Goal: Use online tool/utility: Utilize a website feature to perform a specific function

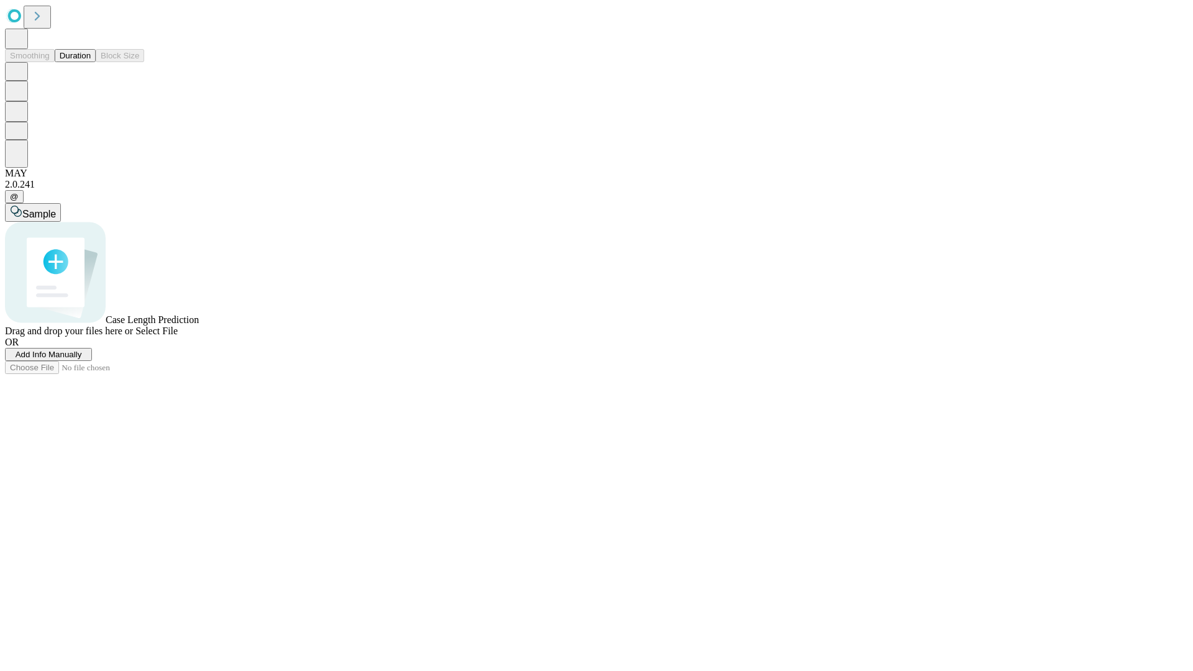
click at [91, 62] on button "Duration" at bounding box center [75, 55] width 41 height 13
click at [178, 336] on span "Select File" at bounding box center [156, 331] width 42 height 11
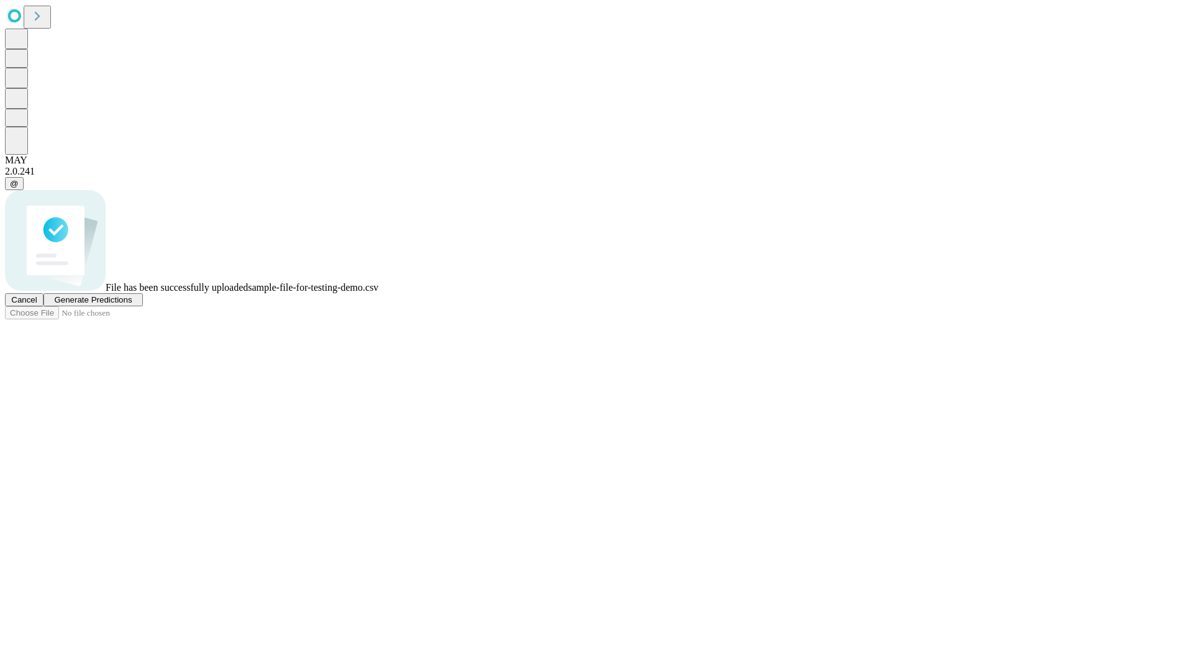
click at [132, 304] on span "Generate Predictions" at bounding box center [93, 299] width 78 height 9
